Goal: Task Accomplishment & Management: Use online tool/utility

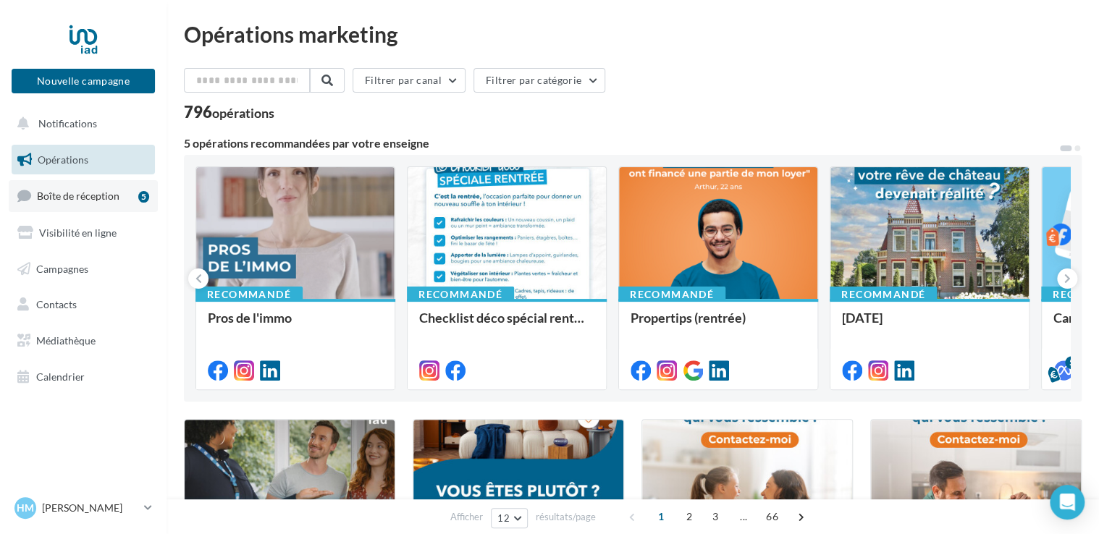
click at [97, 206] on link "Boîte de réception 5" at bounding box center [83, 195] width 149 height 31
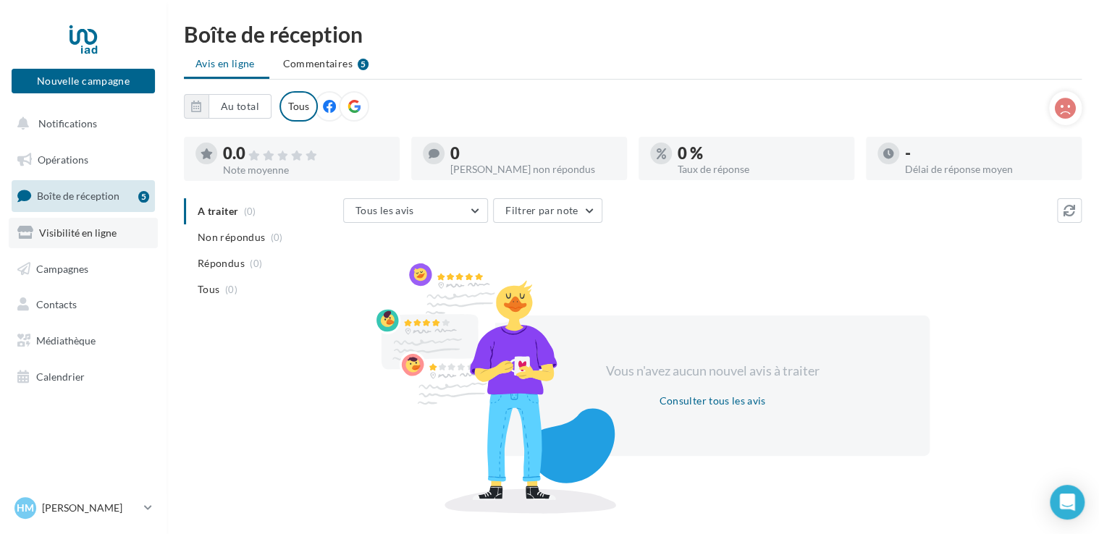
click at [85, 236] on span "Visibilité en ligne" at bounding box center [77, 233] width 77 height 12
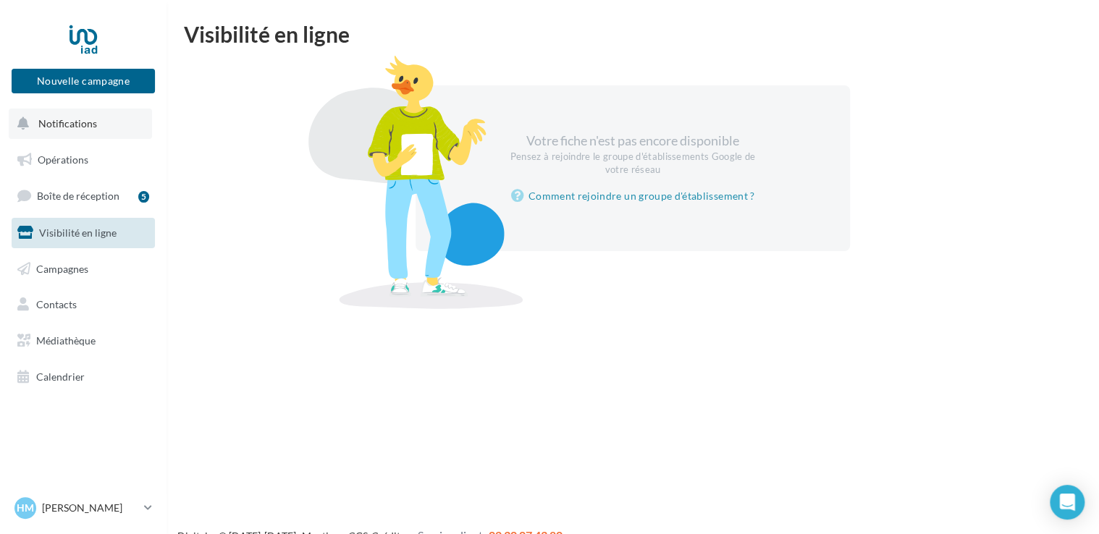
click at [64, 125] on span "Notifications" at bounding box center [67, 123] width 59 height 12
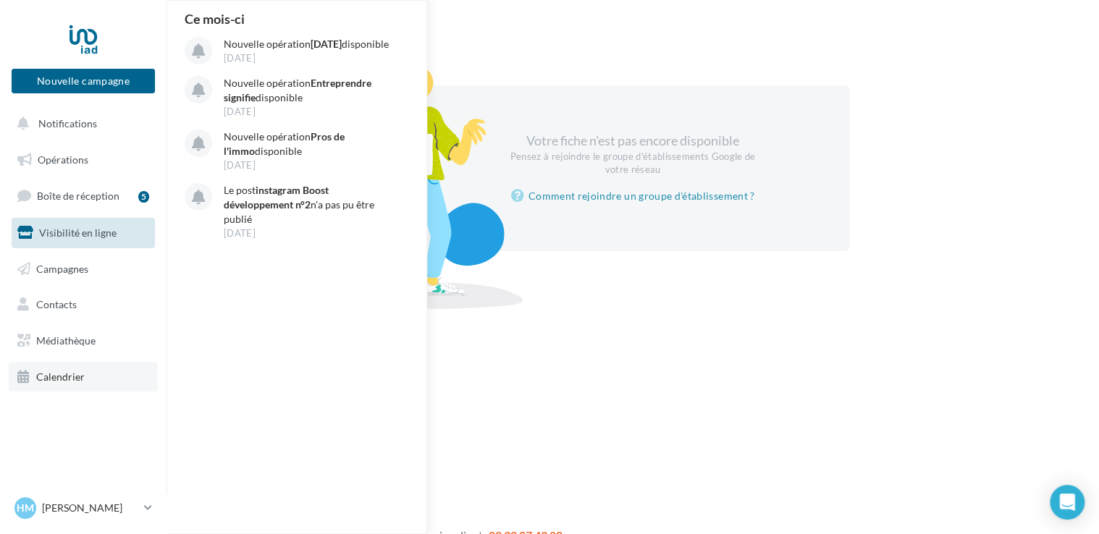
click at [43, 376] on span "Calendrier" at bounding box center [60, 377] width 48 height 12
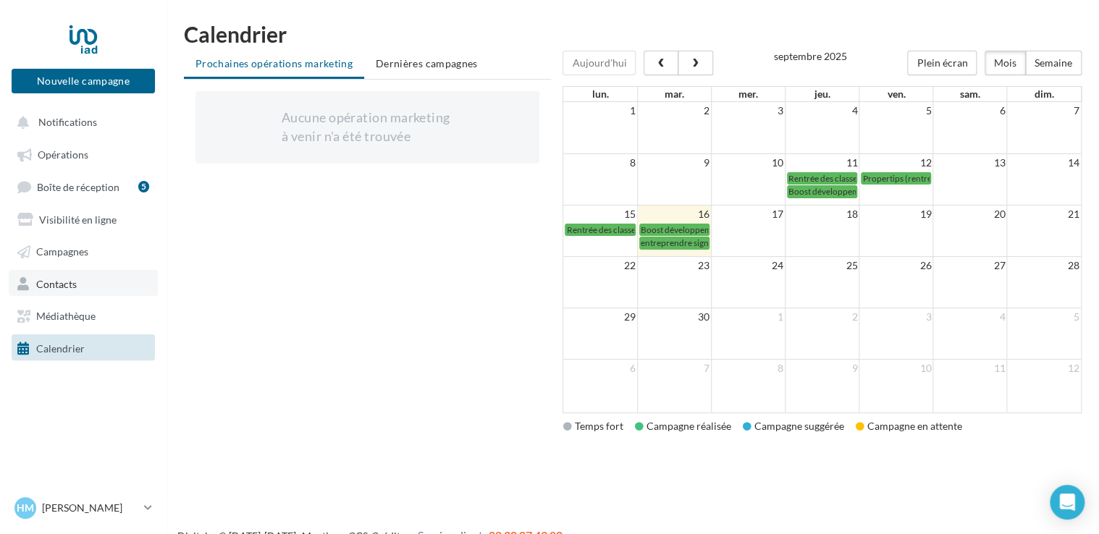
click at [65, 279] on span "Contacts" at bounding box center [56, 283] width 41 height 12
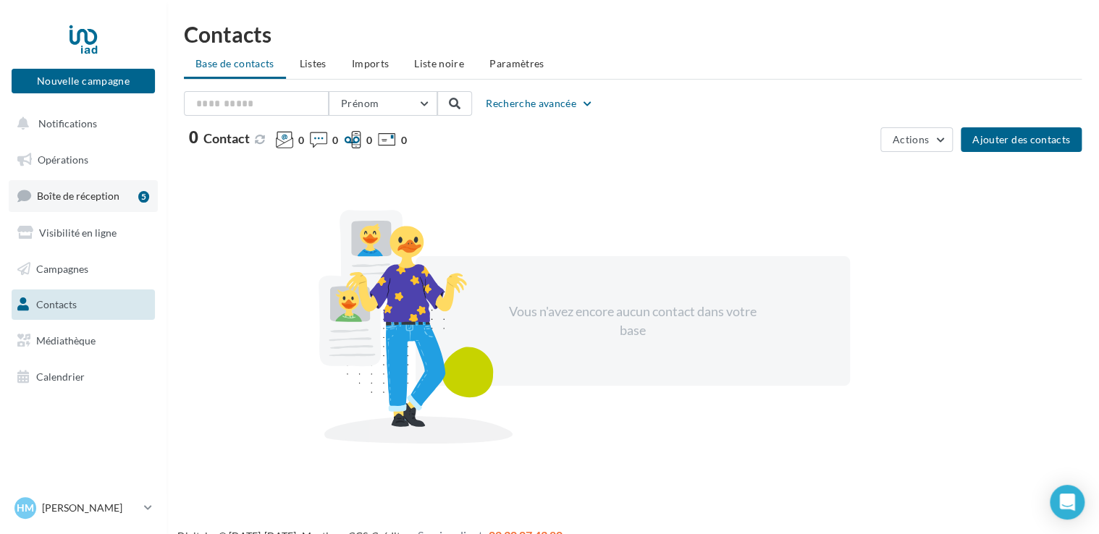
click at [65, 195] on span "Boîte de réception" at bounding box center [78, 196] width 83 height 12
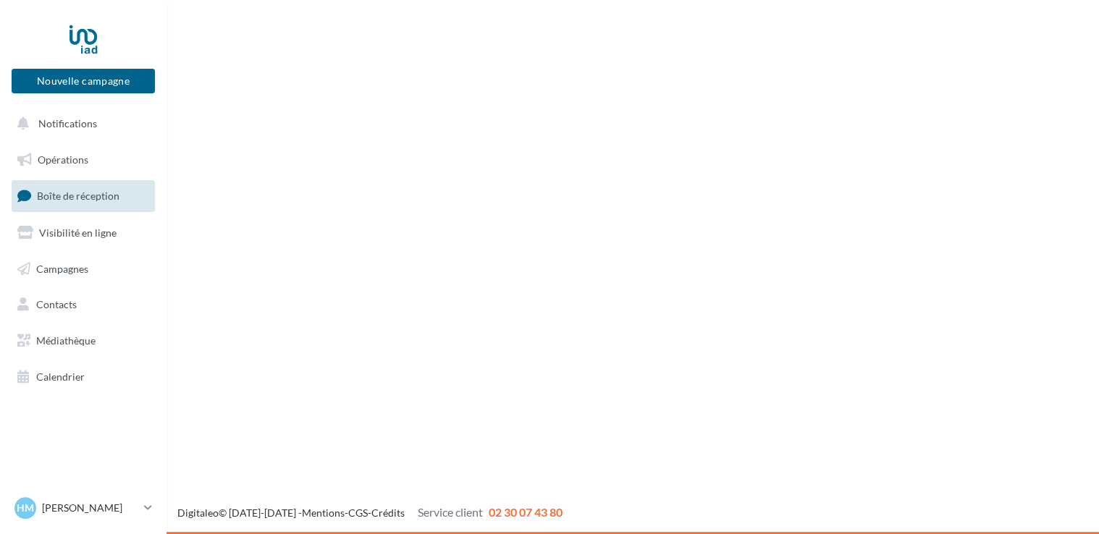
click at [79, 242] on link "Visibilité en ligne" at bounding box center [83, 233] width 149 height 30
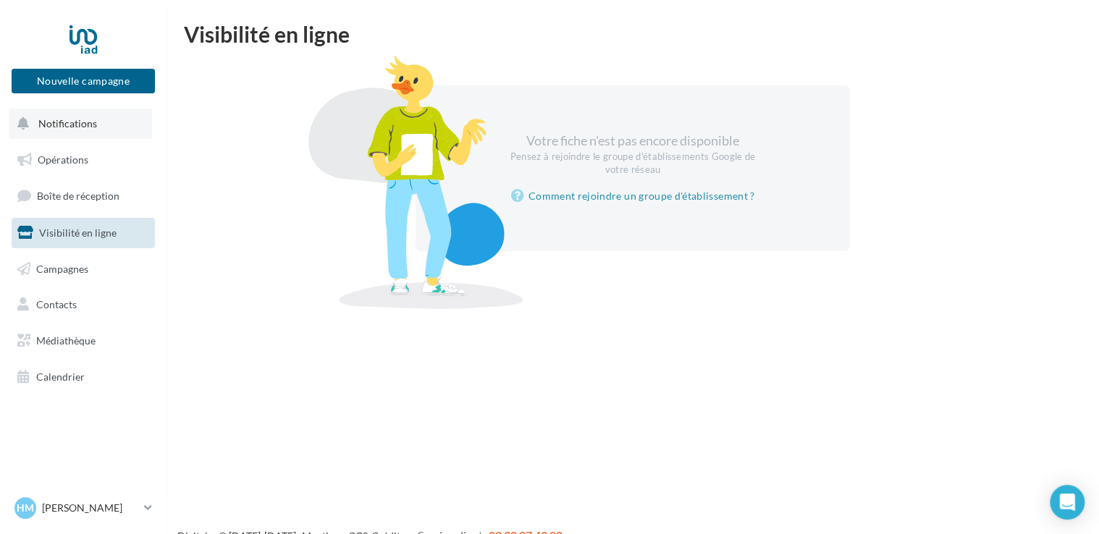
click at [64, 111] on button "Notifications" at bounding box center [80, 124] width 143 height 30
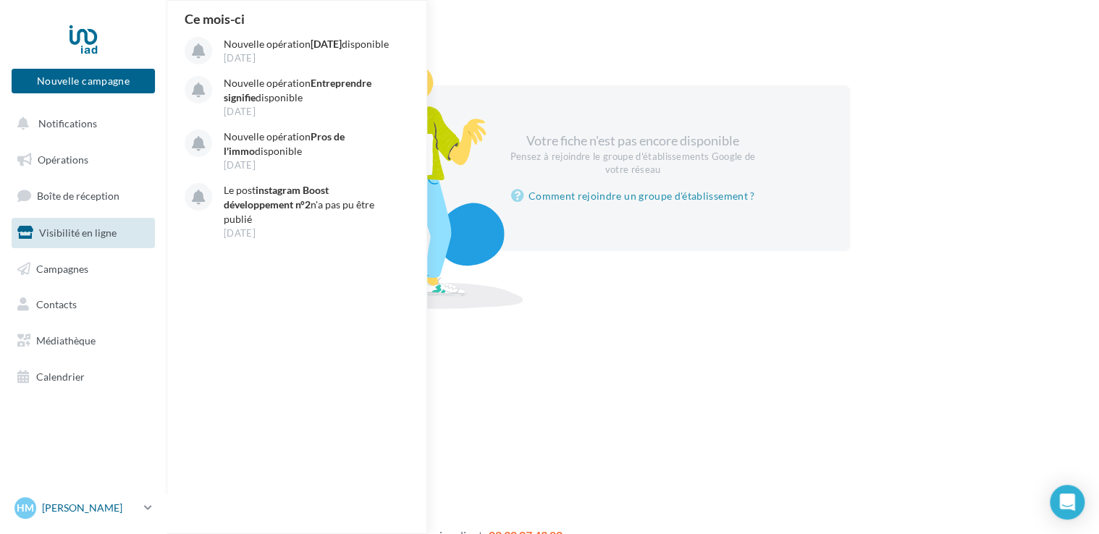
click at [130, 521] on link "HM Hugo MEIGNANT hugo.meignant@iadfrance.fr" at bounding box center [83, 508] width 143 height 28
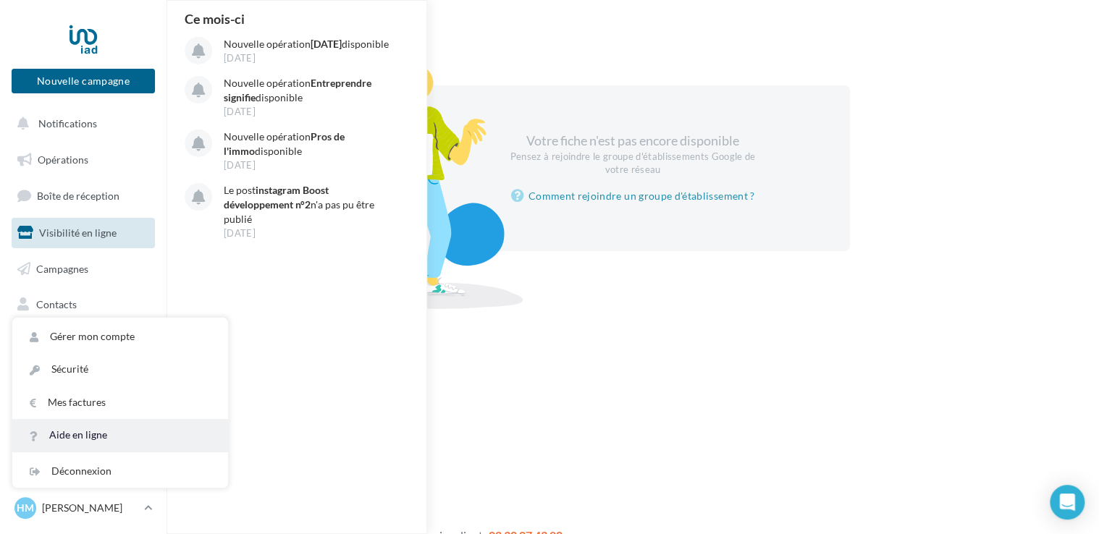
click at [78, 440] on link "Aide en ligne" at bounding box center [120, 435] width 216 height 33
click at [110, 501] on p "[PERSON_NAME]" at bounding box center [90, 508] width 96 height 14
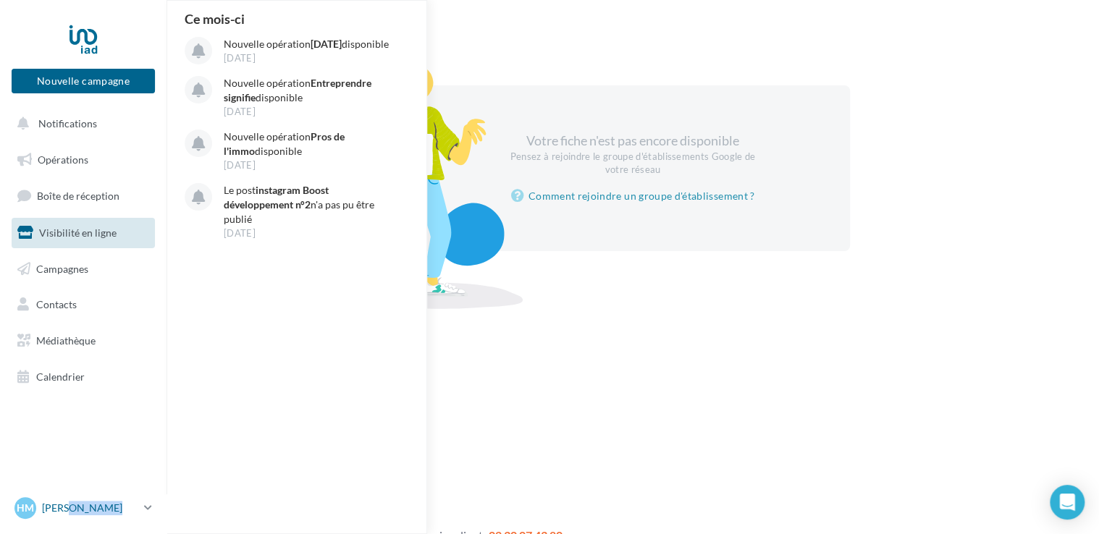
click at [110, 501] on p "[PERSON_NAME]" at bounding box center [90, 508] width 96 height 14
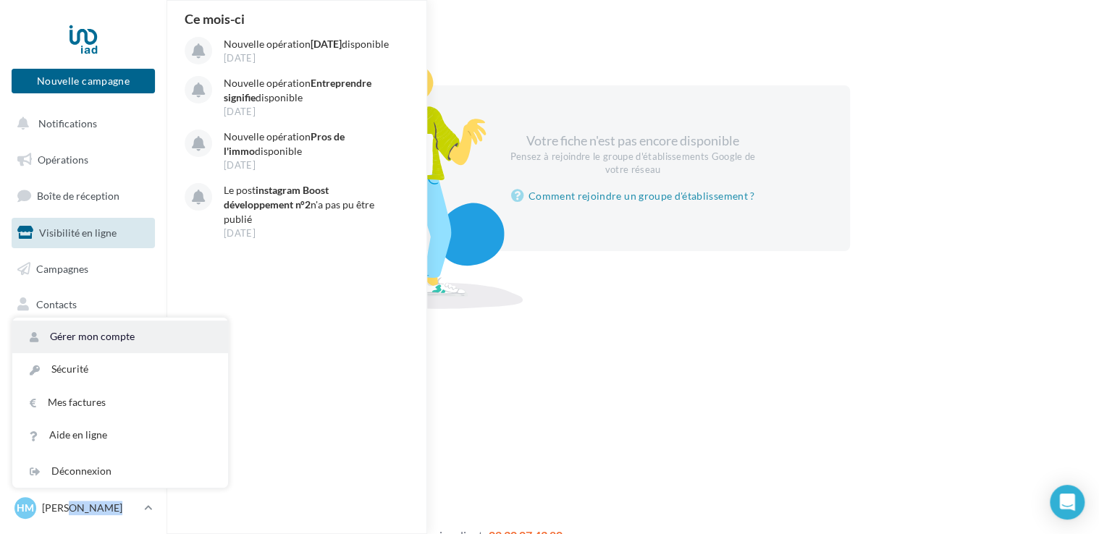
drag, startPoint x: 110, startPoint y: 501, endPoint x: 84, endPoint y: 327, distance: 175.7
click at [84, 327] on link "Gérer mon compte" at bounding box center [120, 337] width 216 height 33
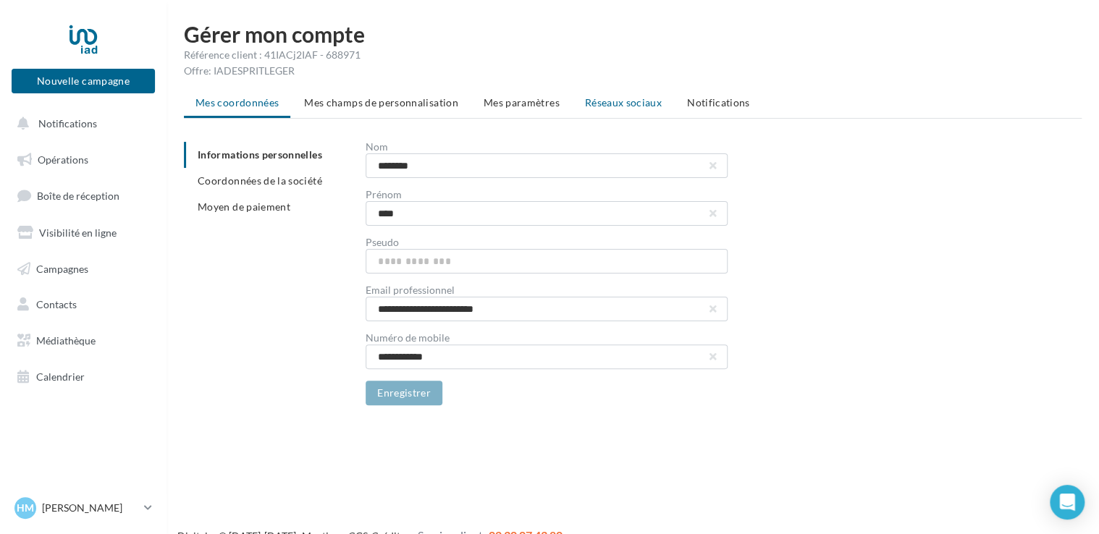
click at [607, 98] on span "Réseaux sociaux" at bounding box center [623, 102] width 77 height 12
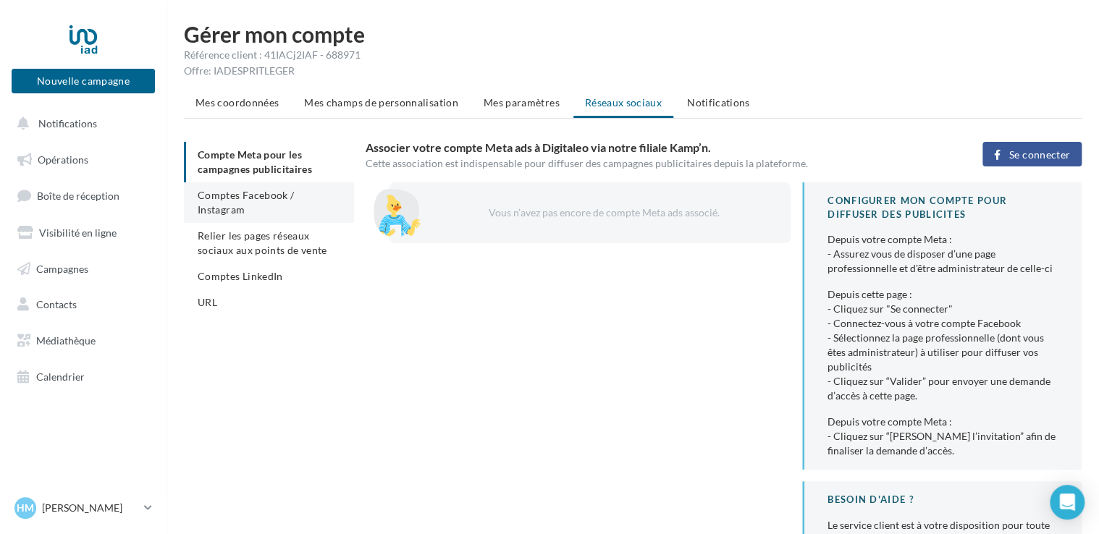
click at [273, 193] on span "Comptes Facebook / Instagram" at bounding box center [246, 202] width 96 height 27
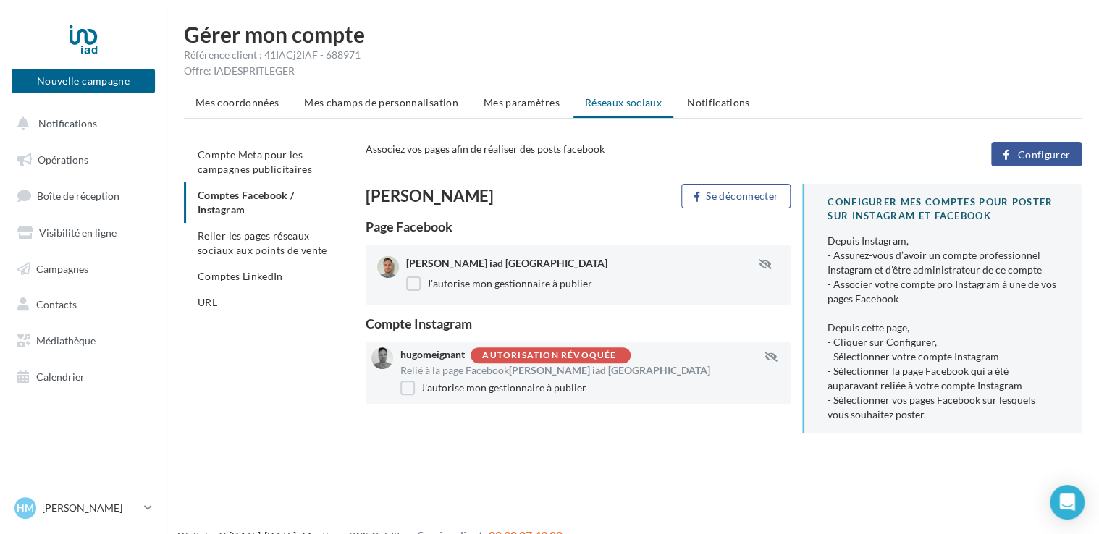
click at [1035, 163] on button "Configurer" at bounding box center [1036, 154] width 90 height 25
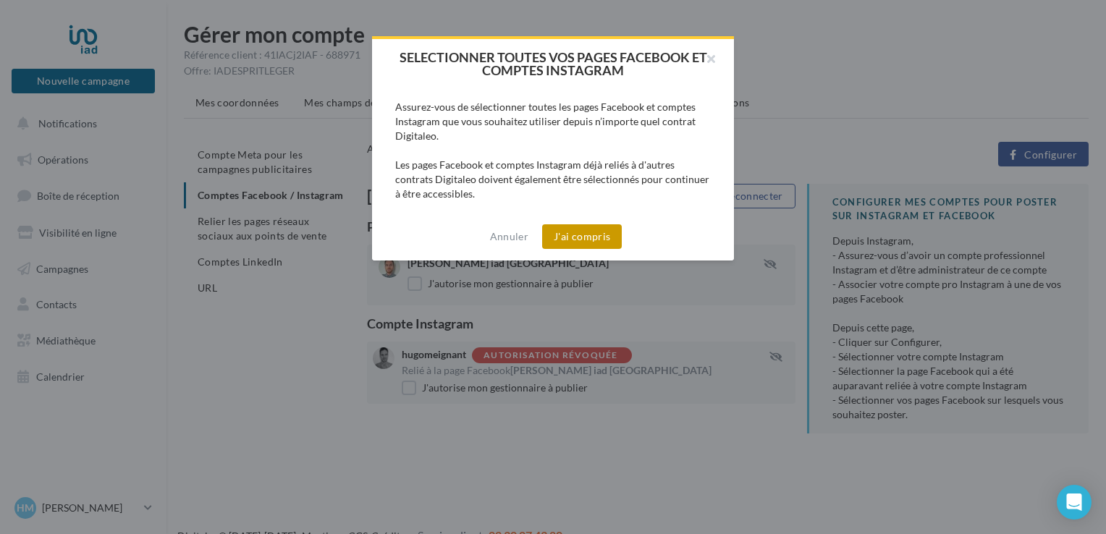
click at [576, 241] on button "J'ai compris" at bounding box center [582, 236] width 80 height 25
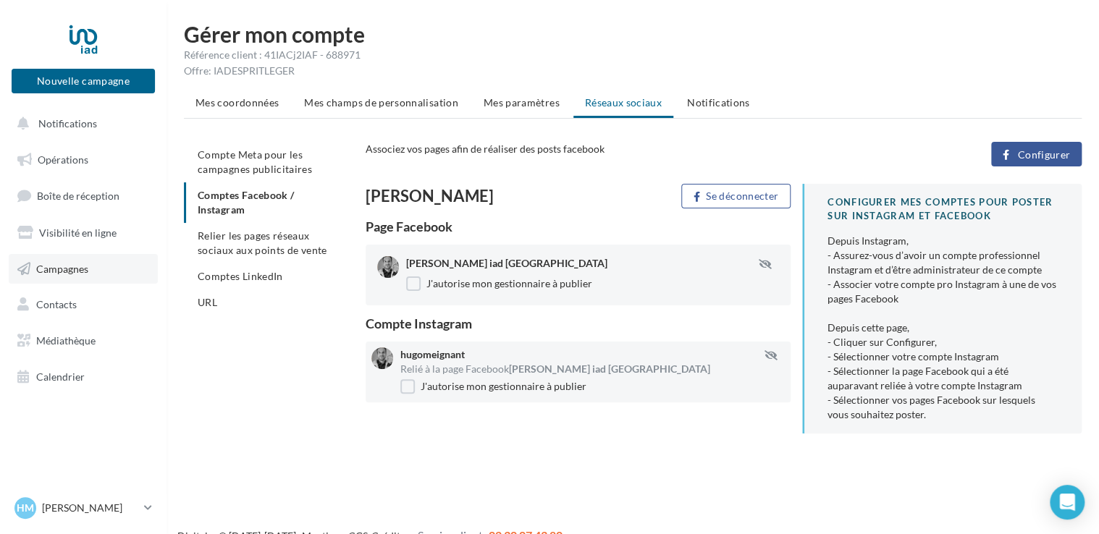
click at [81, 268] on span "Campagnes" at bounding box center [62, 268] width 52 height 12
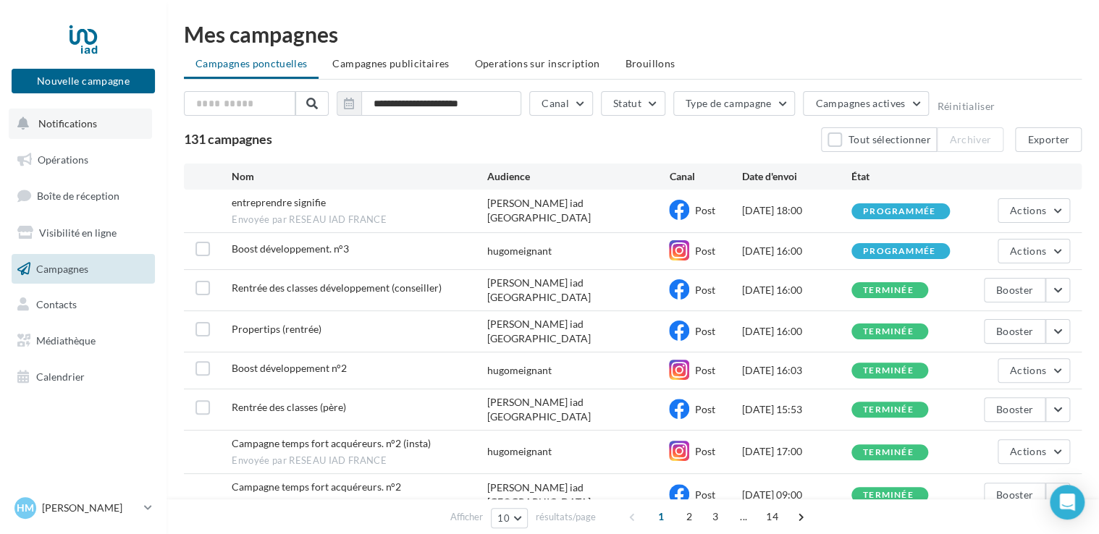
click at [71, 124] on span "Notifications" at bounding box center [67, 123] width 59 height 12
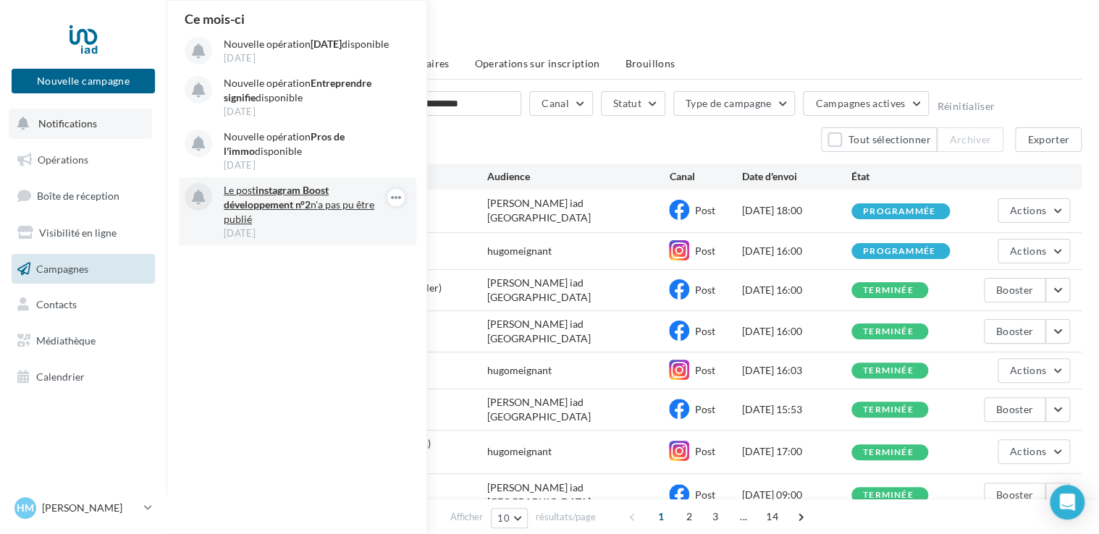
click at [272, 211] on strong "Boost développement n°2" at bounding box center [276, 197] width 105 height 27
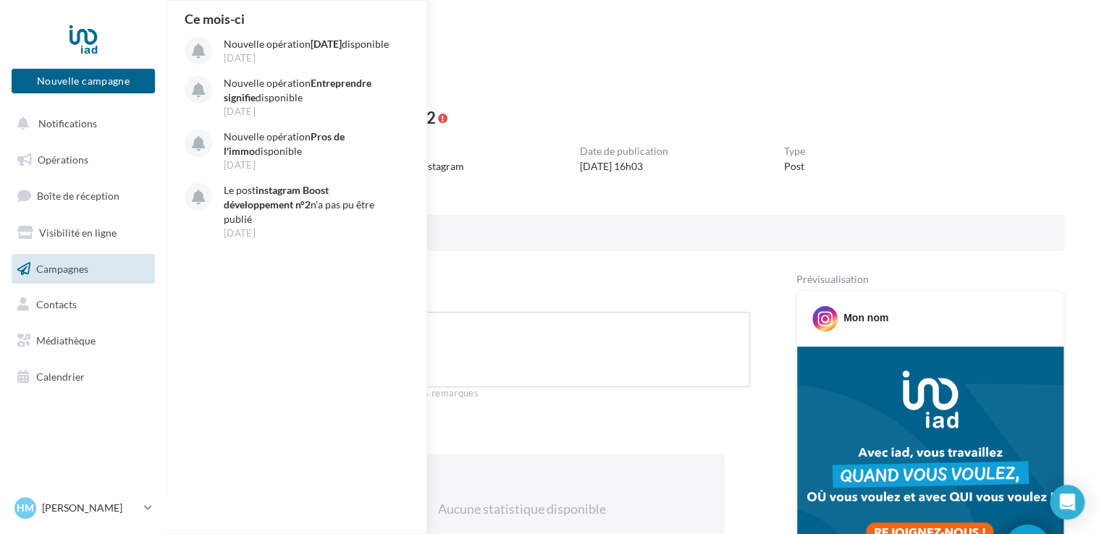
click at [510, 62] on div "Retour Statistiques Nom de campagne Boost développement n°2 Opération Opération…" at bounding box center [633, 539] width 898 height 1009
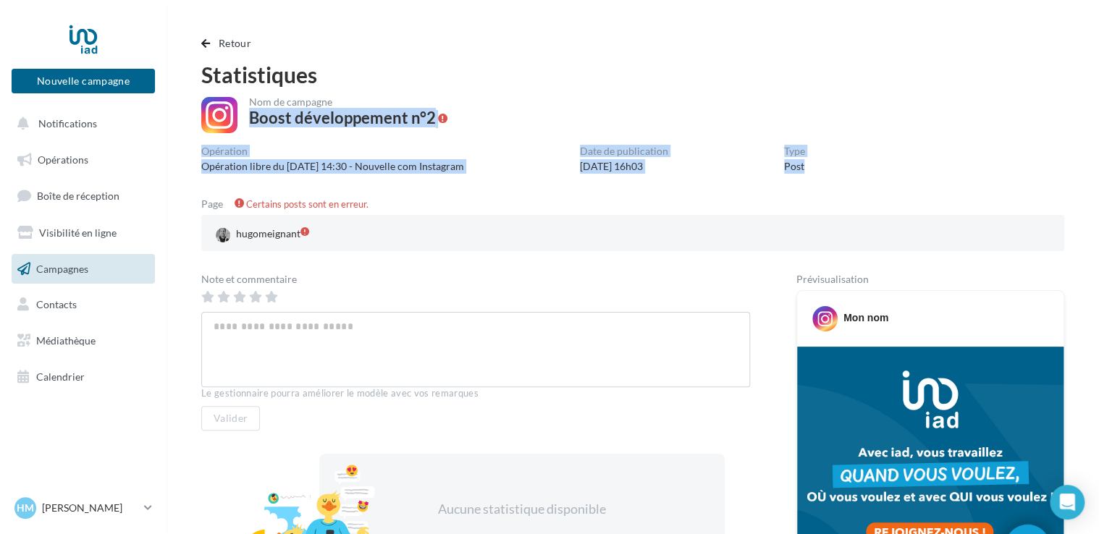
drag, startPoint x: 1097, startPoint y: 106, endPoint x: 1108, endPoint y: 152, distance: 46.9
click at [1099, 152] on html "Nouvelle campagne Nouvelle campagne Notifications Opérations Boîte de réception…" at bounding box center [549, 267] width 1099 height 534
drag, startPoint x: 1108, startPoint y: 152, endPoint x: 1076, endPoint y: 133, distance: 37.6
click at [996, 98] on div "Nom de campagne Boost développement n°2" at bounding box center [632, 116] width 863 height 38
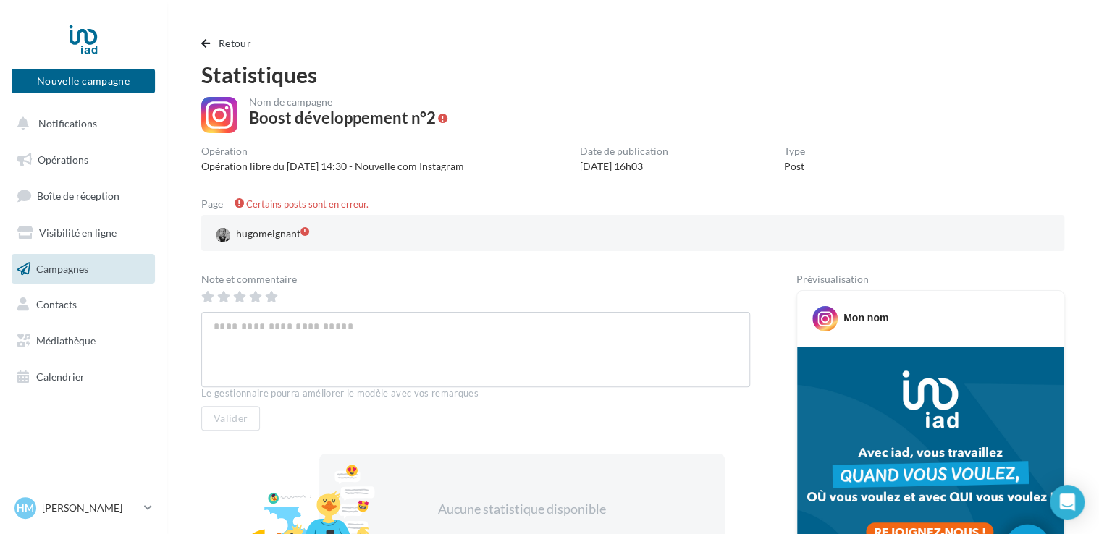
click at [520, 62] on div "Retour Statistiques Nom de campagne Boost développement n°2 Opération Opération…" at bounding box center [633, 539] width 898 height 1009
click at [64, 165] on span "Opérations" at bounding box center [63, 159] width 51 height 12
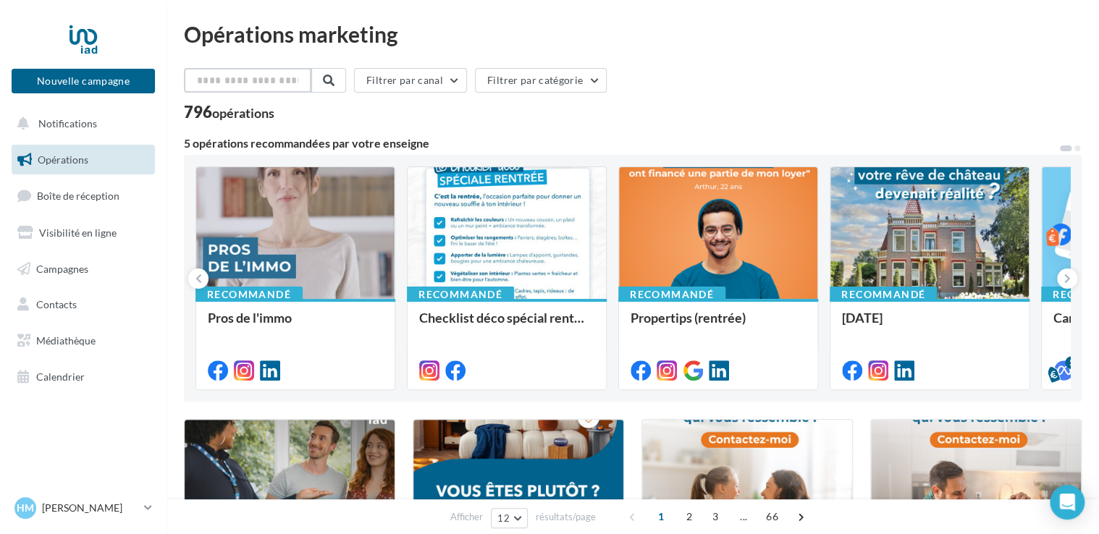
click at [246, 68] on input "text" at bounding box center [247, 80] width 127 height 25
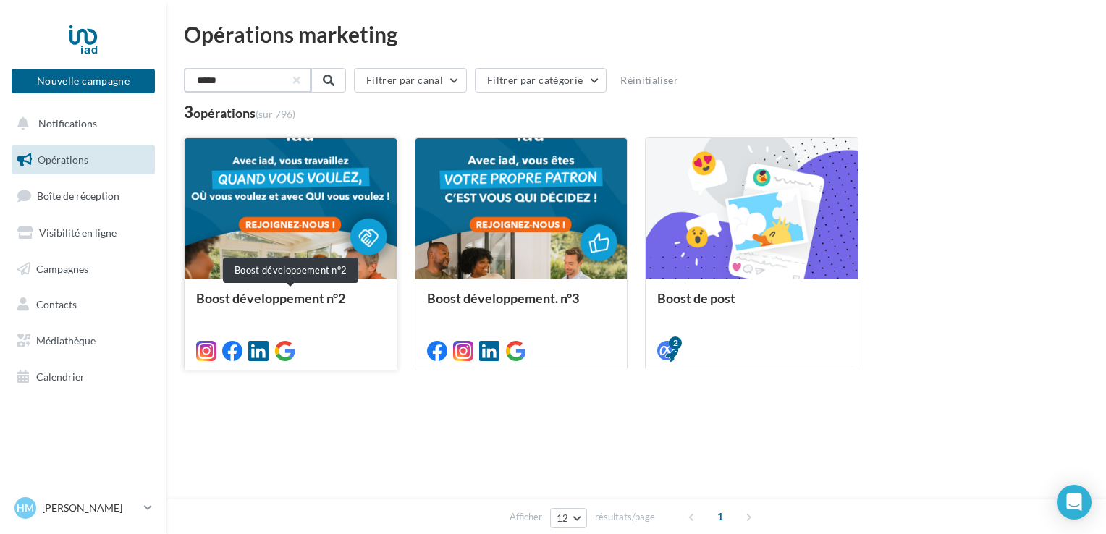
type input "*****"
click at [290, 296] on div "Boost développement n°2" at bounding box center [290, 305] width 189 height 29
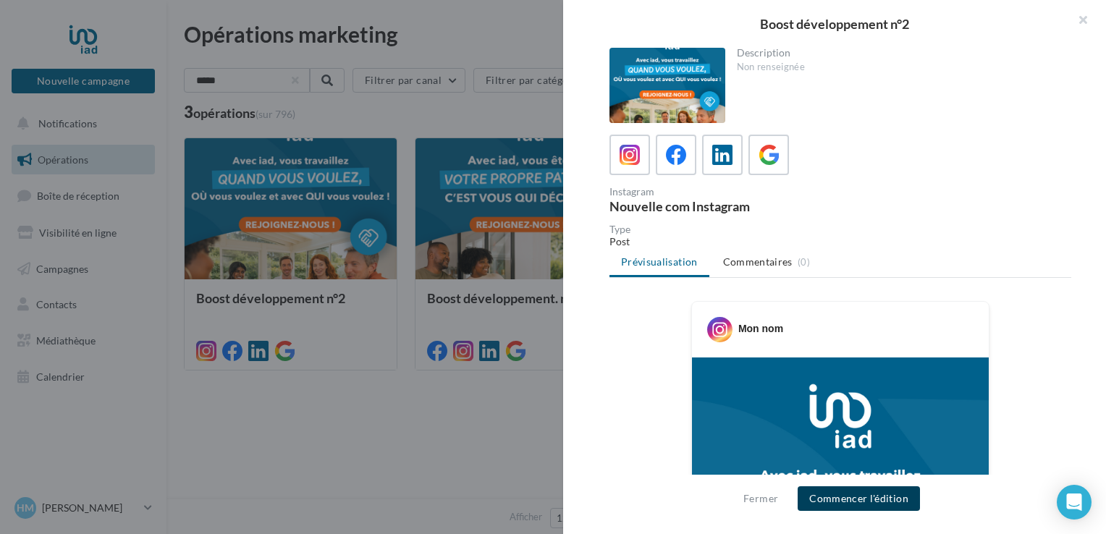
click at [863, 505] on button "Commencer l'édition" at bounding box center [859, 498] width 122 height 25
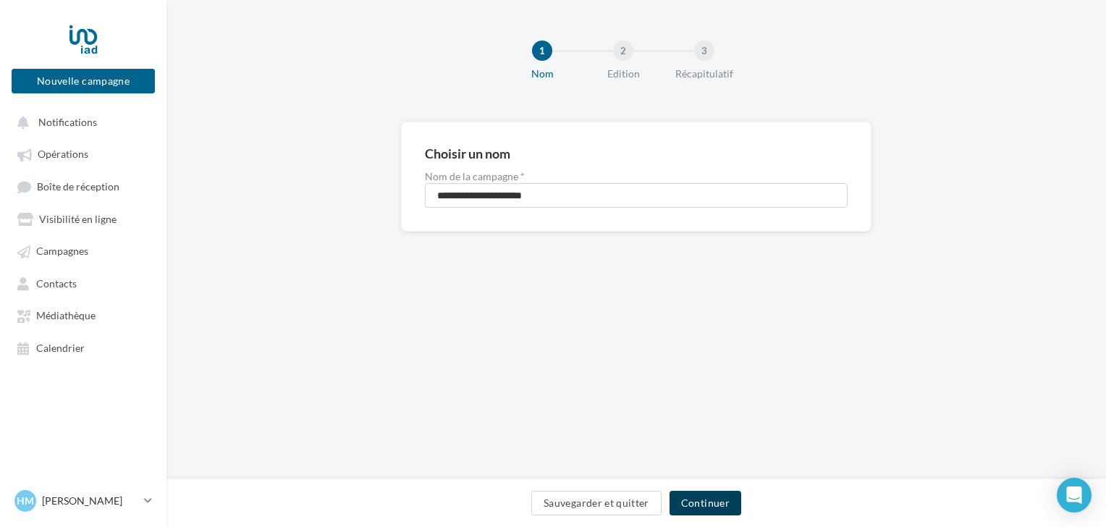
click at [708, 491] on button "Continuer" at bounding box center [706, 503] width 72 height 25
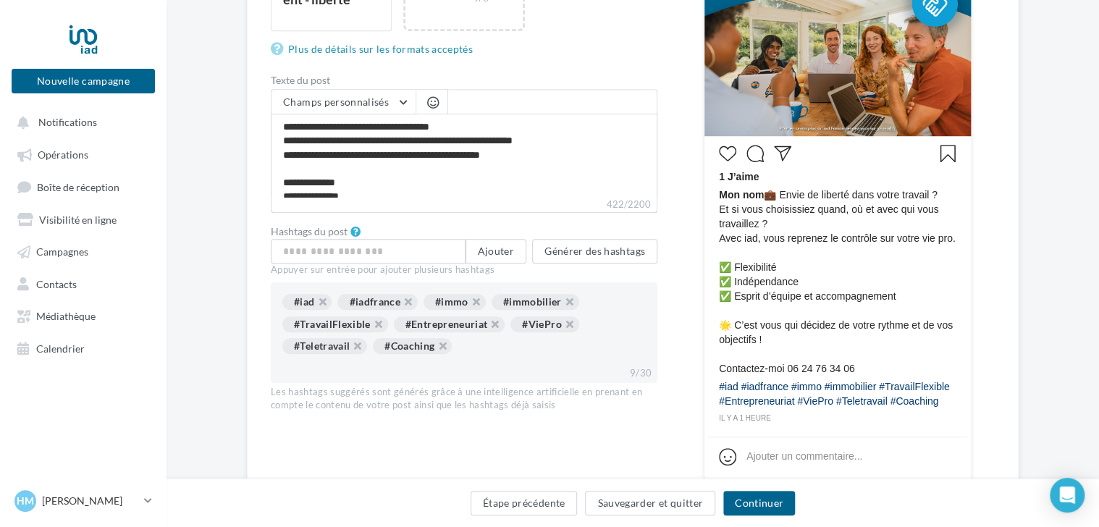
scroll to position [486, 0]
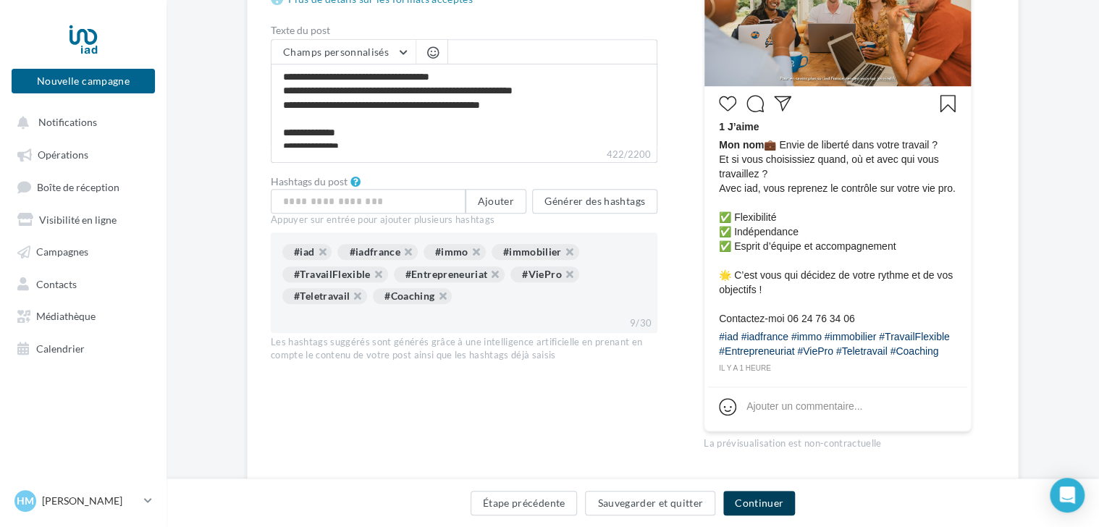
click at [766, 503] on button "Continuer" at bounding box center [759, 503] width 72 height 25
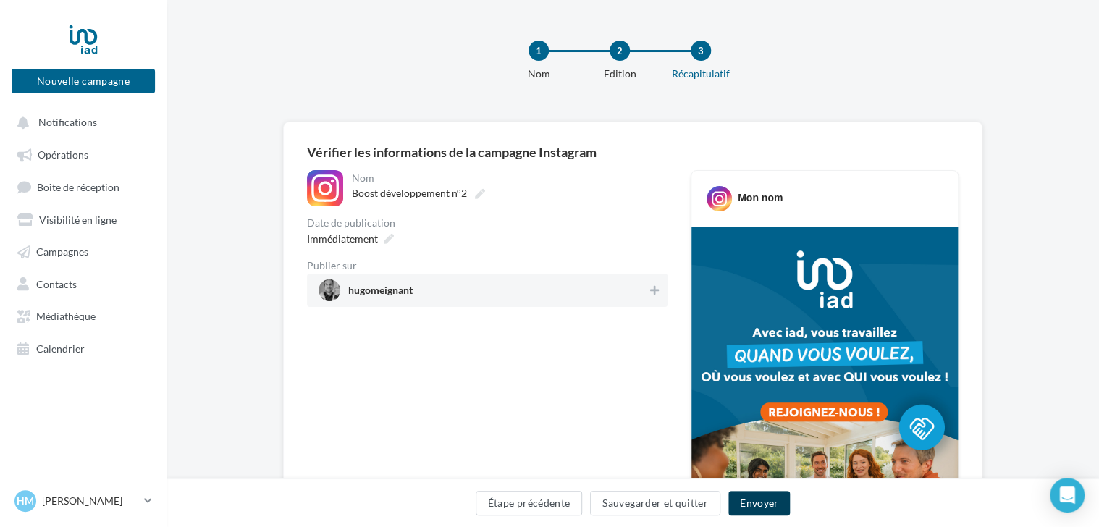
click at [756, 499] on button "Envoyer" at bounding box center [759, 503] width 62 height 25
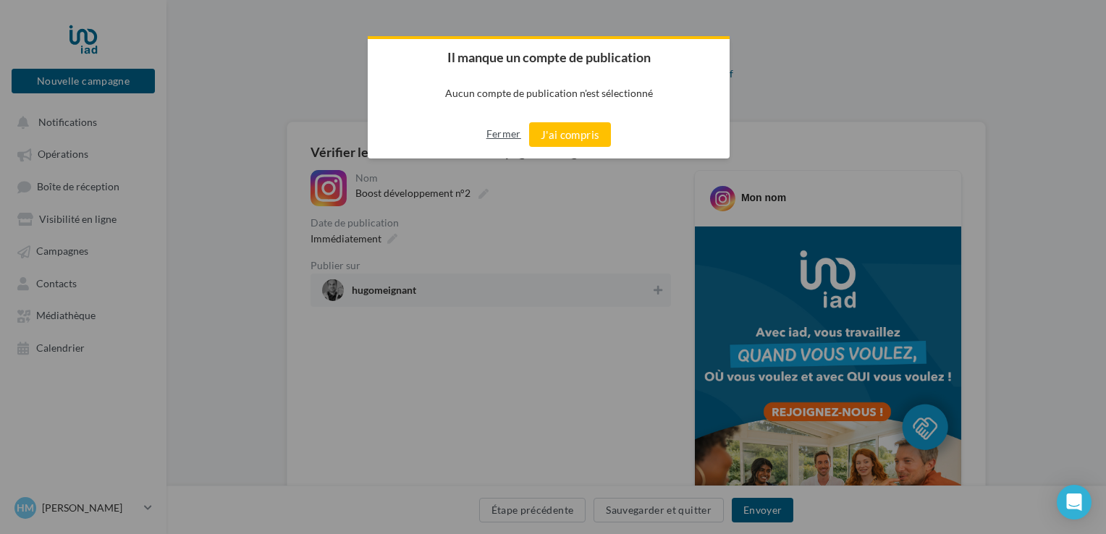
click at [501, 135] on button "Fermer" at bounding box center [503, 133] width 35 height 23
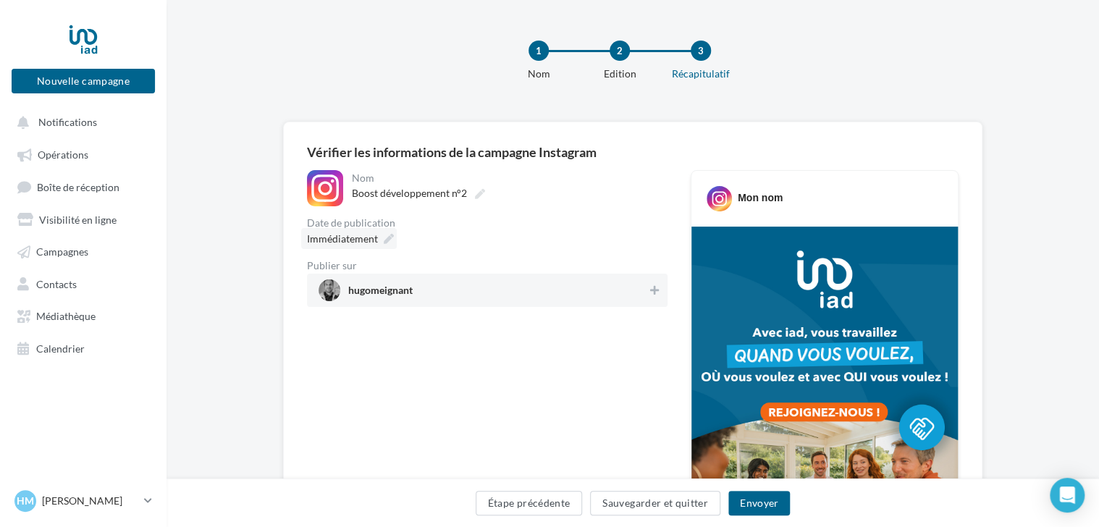
click at [384, 238] on icon at bounding box center [389, 239] width 10 height 10
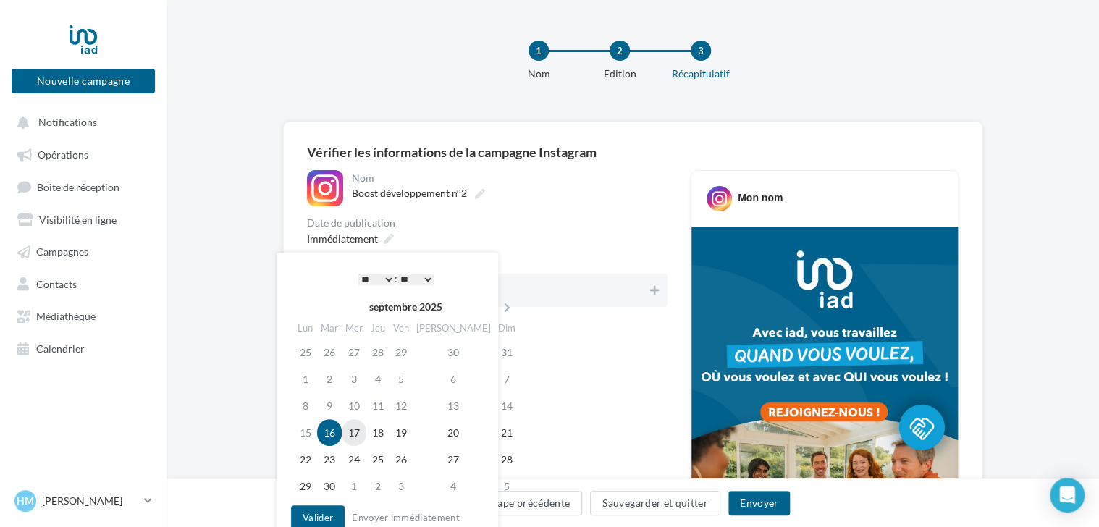
click at [363, 427] on td "17" at bounding box center [354, 432] width 25 height 27
click at [319, 515] on button "Valider" at bounding box center [318, 517] width 54 height 25
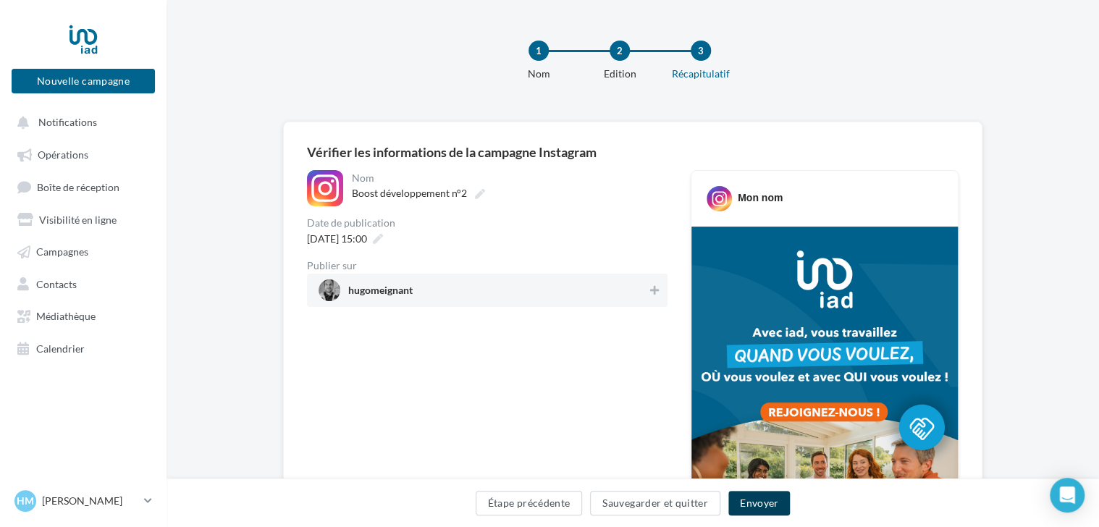
click at [762, 507] on button "Envoyer" at bounding box center [759, 503] width 62 height 25
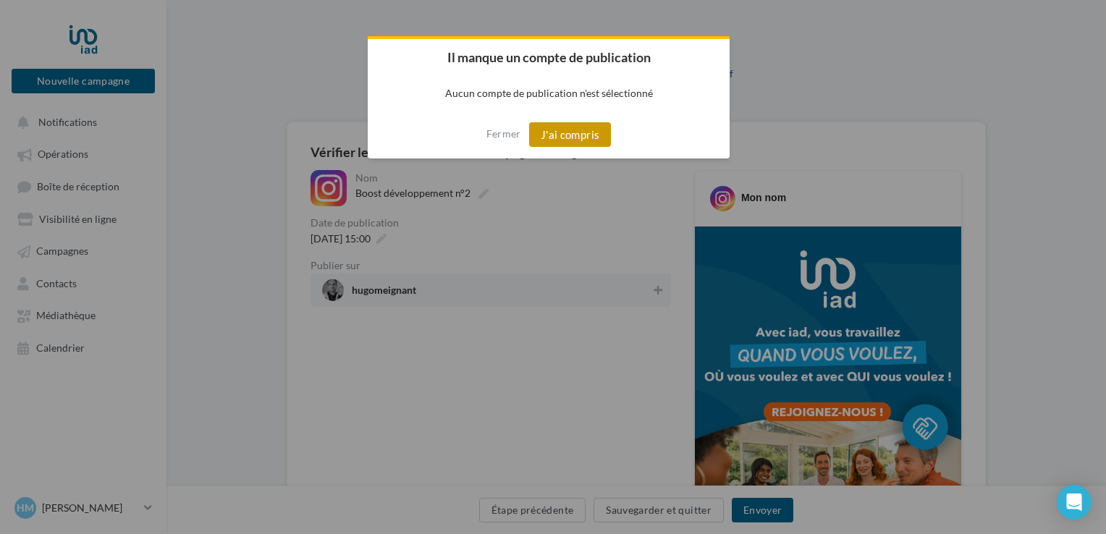
click at [562, 139] on button "J'ai compris" at bounding box center [570, 134] width 83 height 25
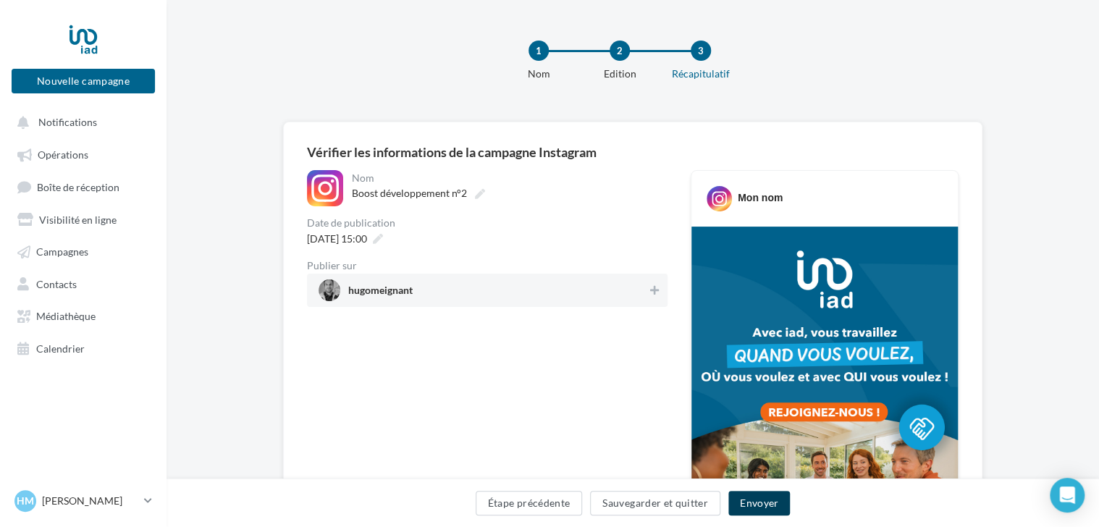
click at [750, 507] on button "Envoyer" at bounding box center [759, 503] width 62 height 25
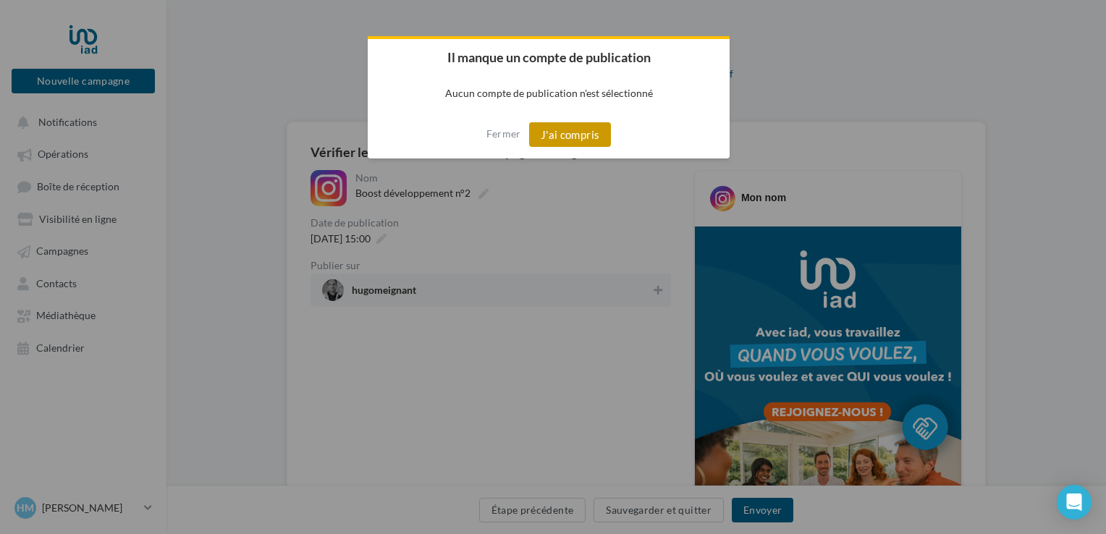
click at [574, 132] on button "J'ai compris" at bounding box center [570, 134] width 83 height 25
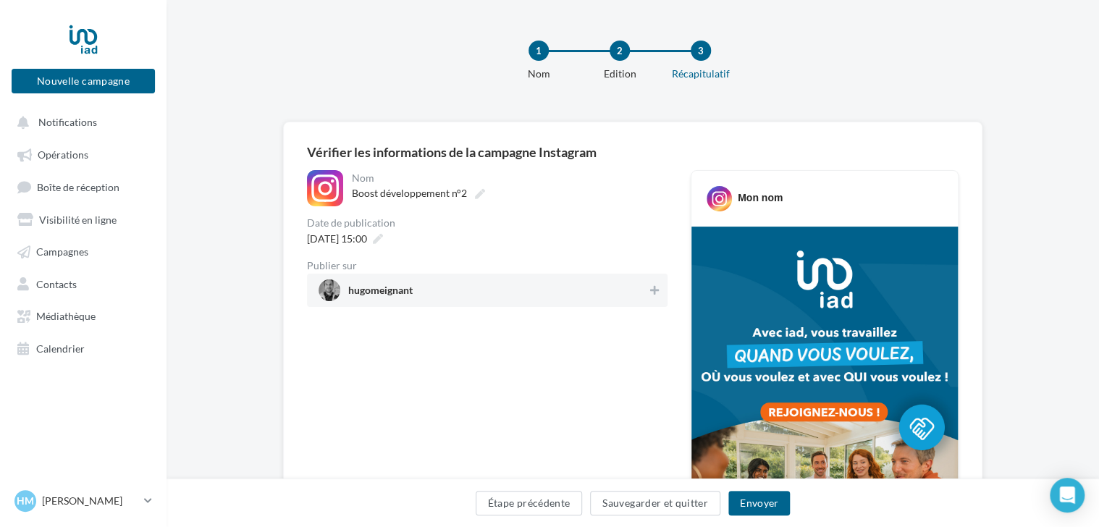
click at [419, 294] on span "hugomeignant" at bounding box center [483, 290] width 329 height 22
click at [744, 507] on button "Envoyer" at bounding box center [759, 503] width 62 height 25
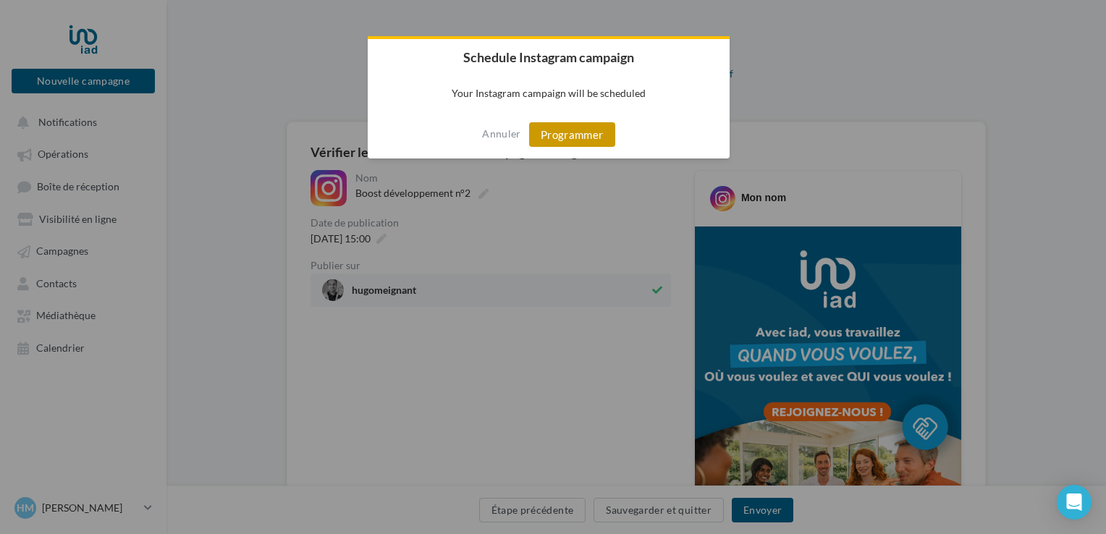
click at [586, 136] on button "Programmer" at bounding box center [572, 134] width 86 height 25
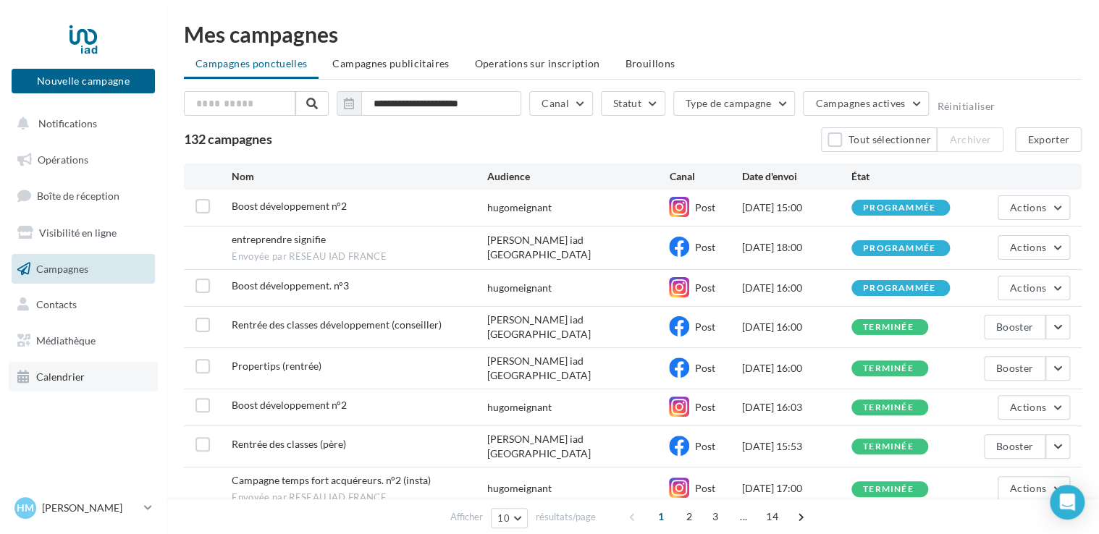
click at [55, 388] on link "Calendrier" at bounding box center [83, 377] width 149 height 30
